Goal: Information Seeking & Learning: Learn about a topic

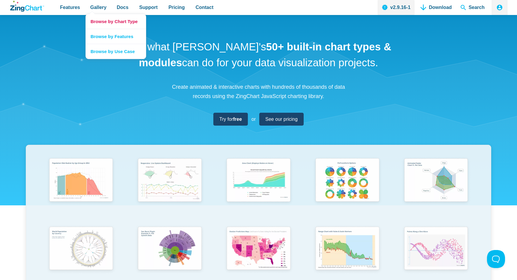
click at [100, 22] on link "Browse by Chart Type" at bounding box center [116, 21] width 60 height 15
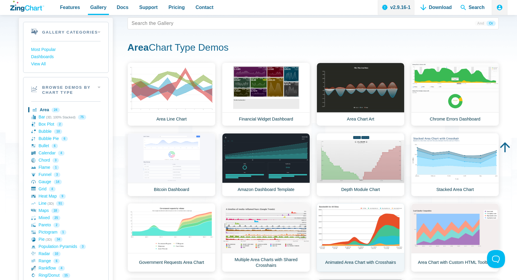
click at [381, 225] on link "Animated Area Chart with Crosshairs" at bounding box center [360, 237] width 88 height 69
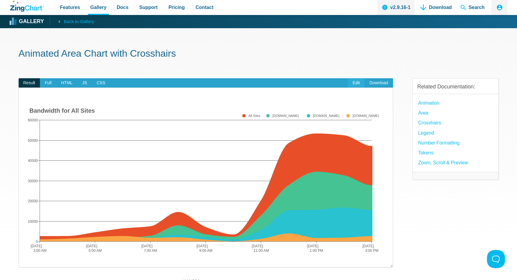
click at [354, 83] on link "Edit" at bounding box center [356, 83] width 17 height 10
click at [112, 53] on h1 "Animated Area Chart with Crosshairs" at bounding box center [259, 53] width 480 height 13
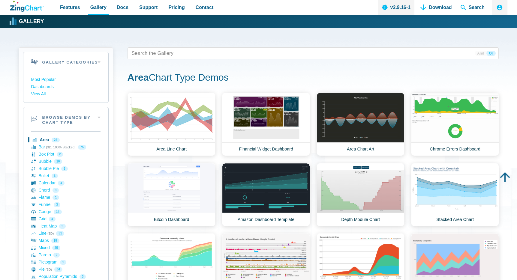
scroll to position [30, 0]
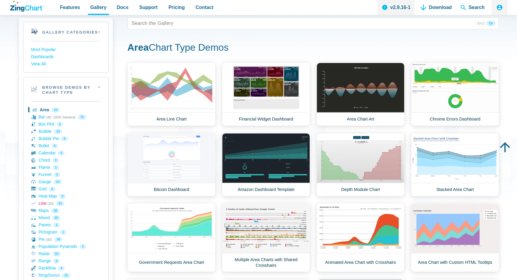
click at [43, 204] on link "Line (3D) 51" at bounding box center [65, 203] width 69 height 7
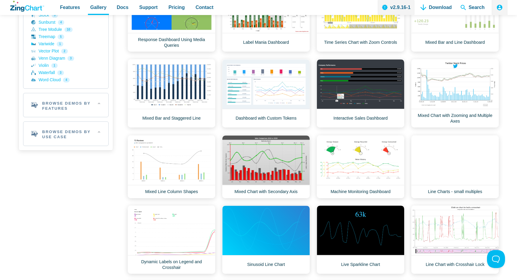
scroll to position [330, 0]
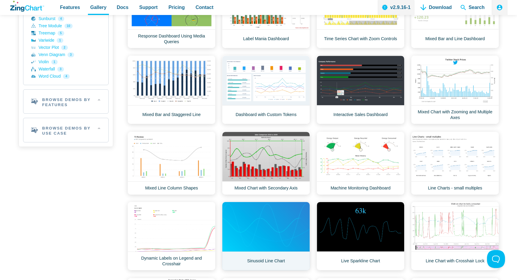
click at [278, 225] on link "Sinusoid Line Chart" at bounding box center [266, 236] width 88 height 69
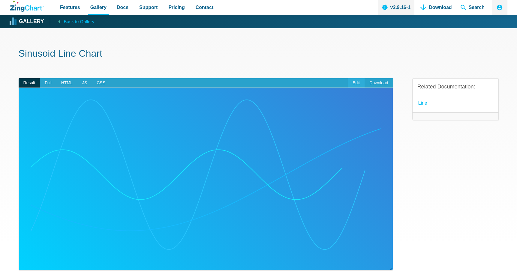
click at [354, 83] on link "Edit" at bounding box center [356, 83] width 17 height 10
